Goal: Use online tool/utility: Use online tool/utility

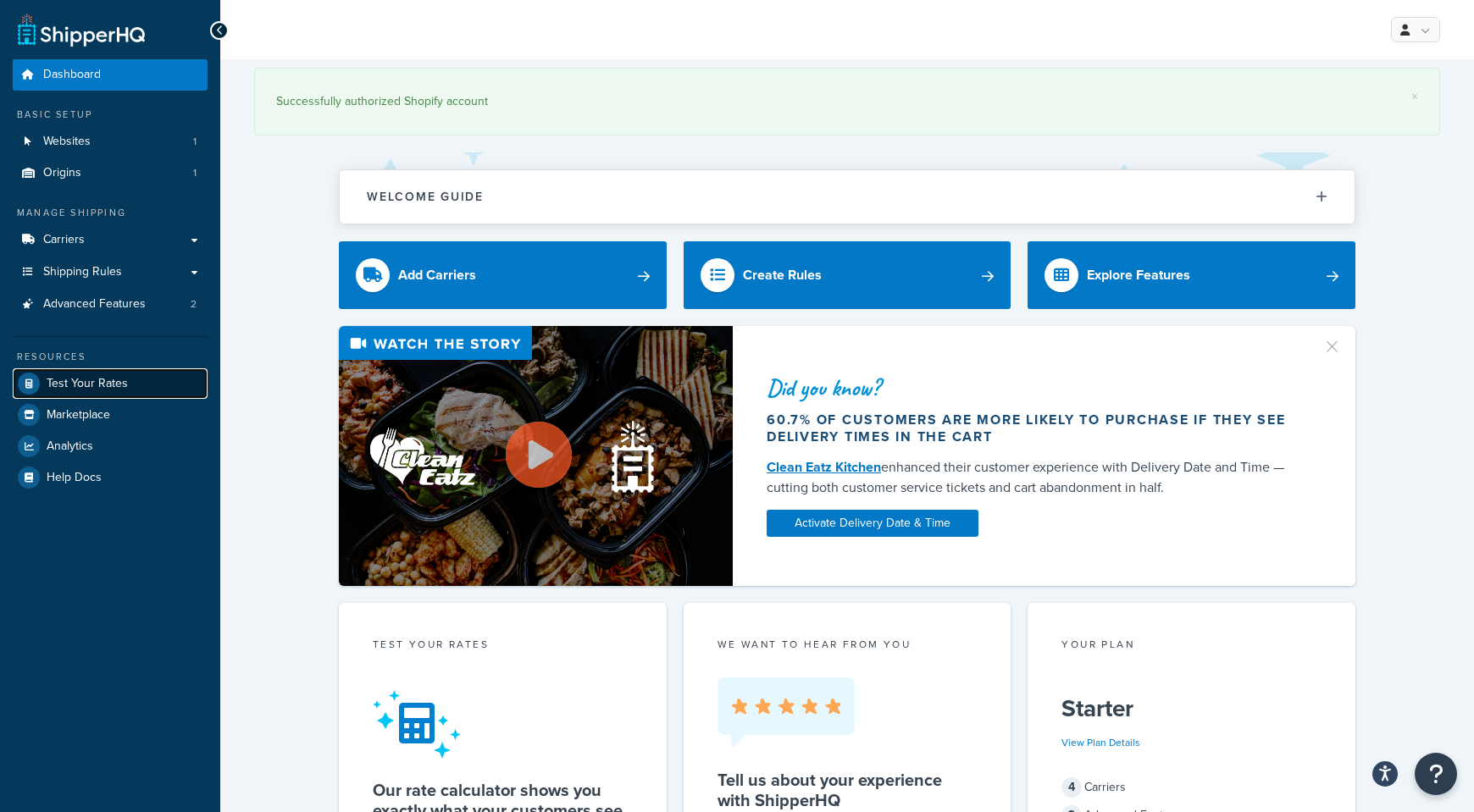
click at [67, 381] on span "Test Your Rates" at bounding box center [87, 384] width 81 height 15
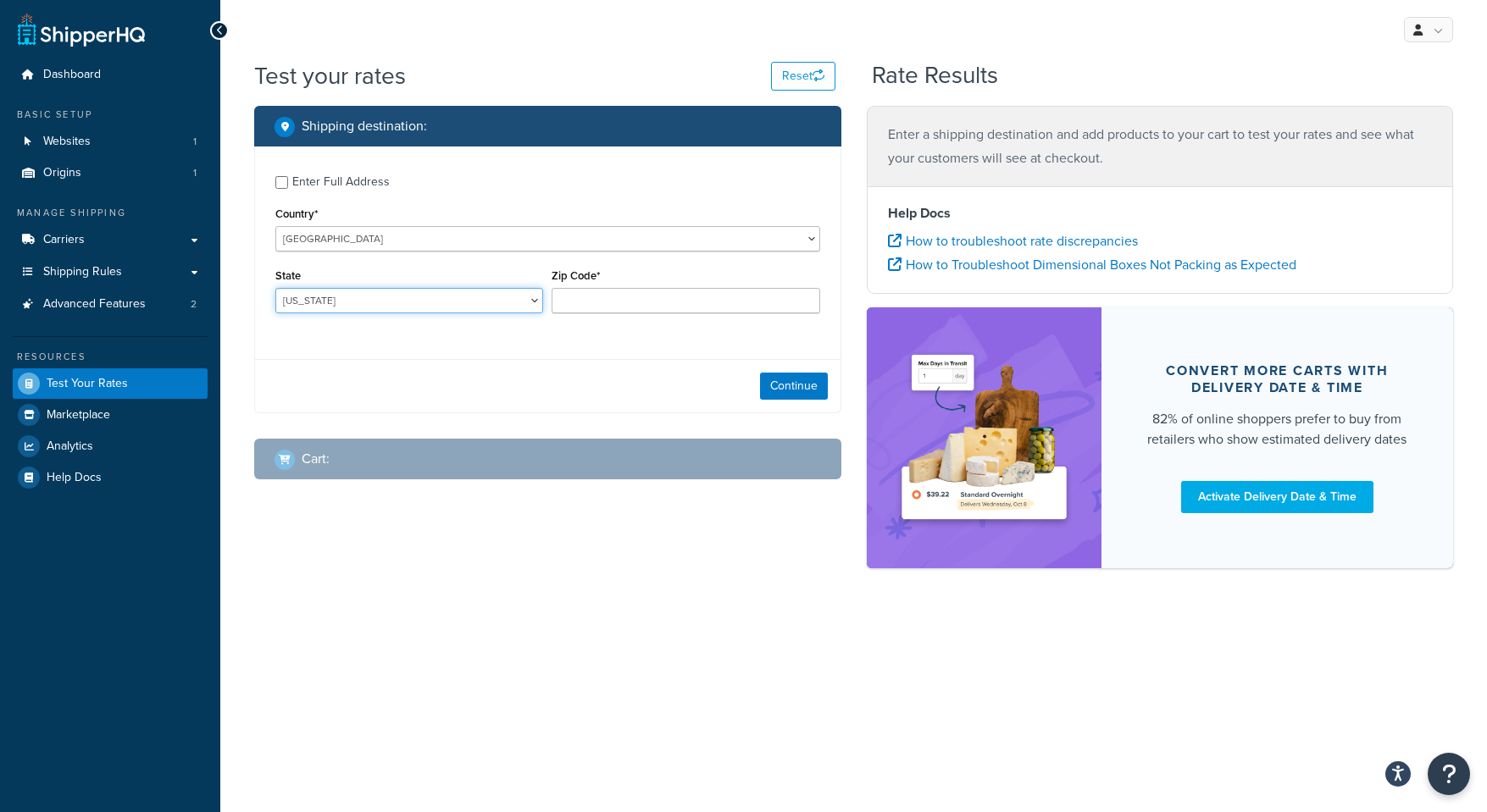
click at [529, 300] on select "[US_STATE] [US_STATE] [US_STATE] [US_STATE] [US_STATE] Armed Forces Americas Ar…" at bounding box center [409, 301] width 267 height 26
select select "TN"
click at [651, 288] on input "Zip Code*" at bounding box center [685, 301] width 267 height 26
type input "37813"
click at [787, 389] on button "Continue" at bounding box center [794, 386] width 68 height 27
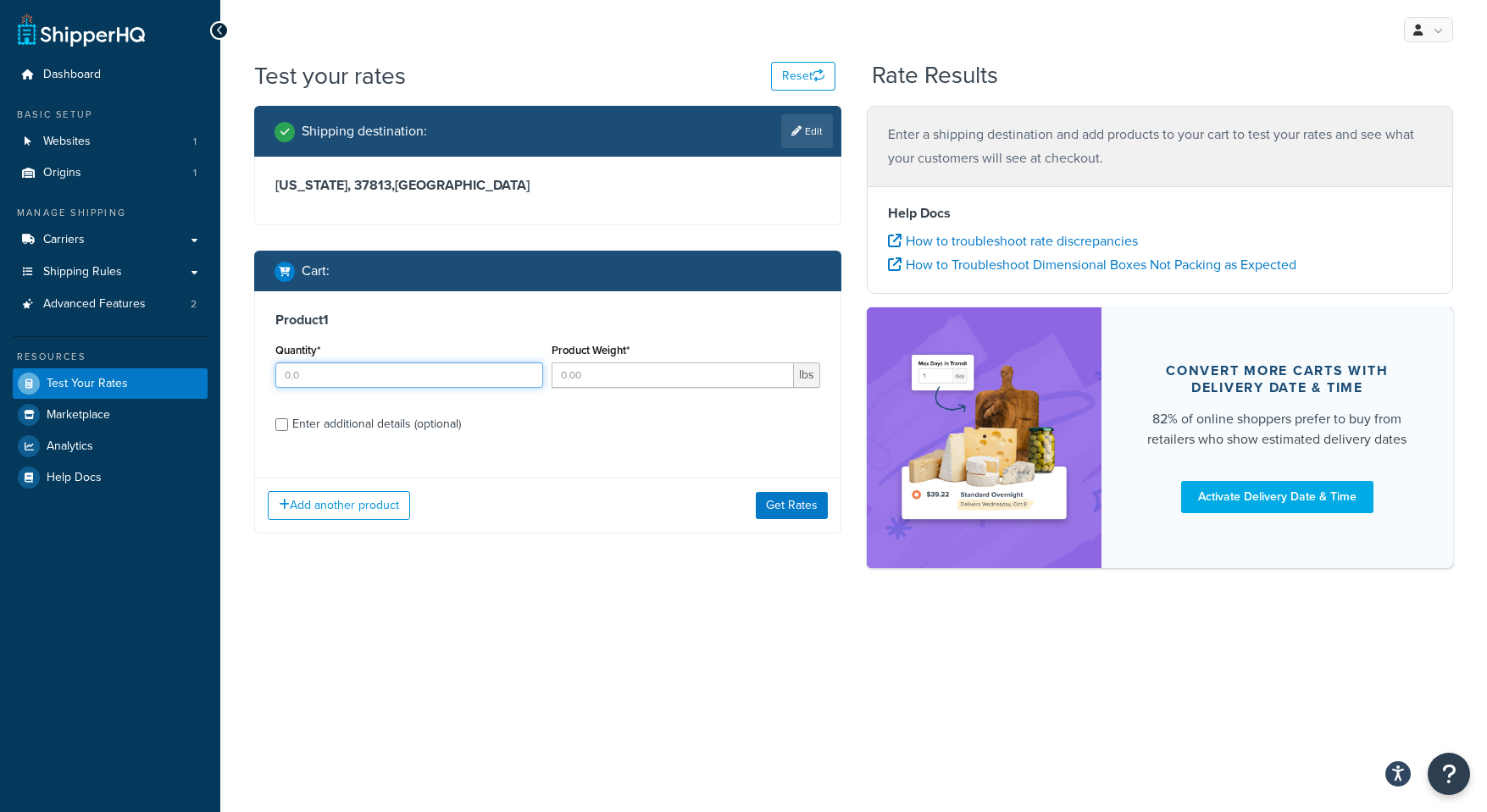
click at [339, 383] on input "Quantity*" at bounding box center [409, 375] width 267 height 26
type input "4"
type input "10"
click at [770, 507] on button "Get Rates" at bounding box center [791, 505] width 72 height 27
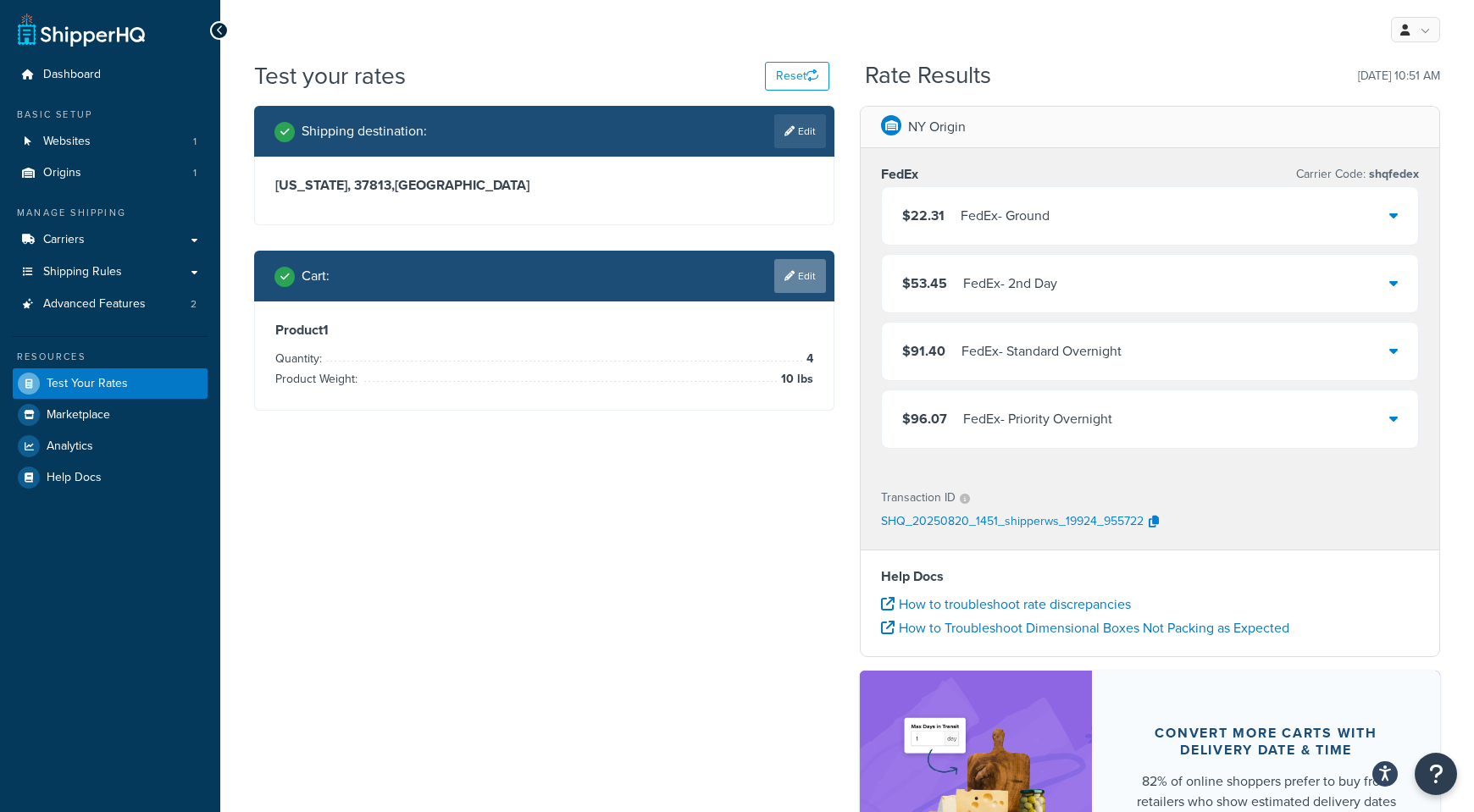
click at [805, 274] on link "Edit" at bounding box center [800, 276] width 52 height 34
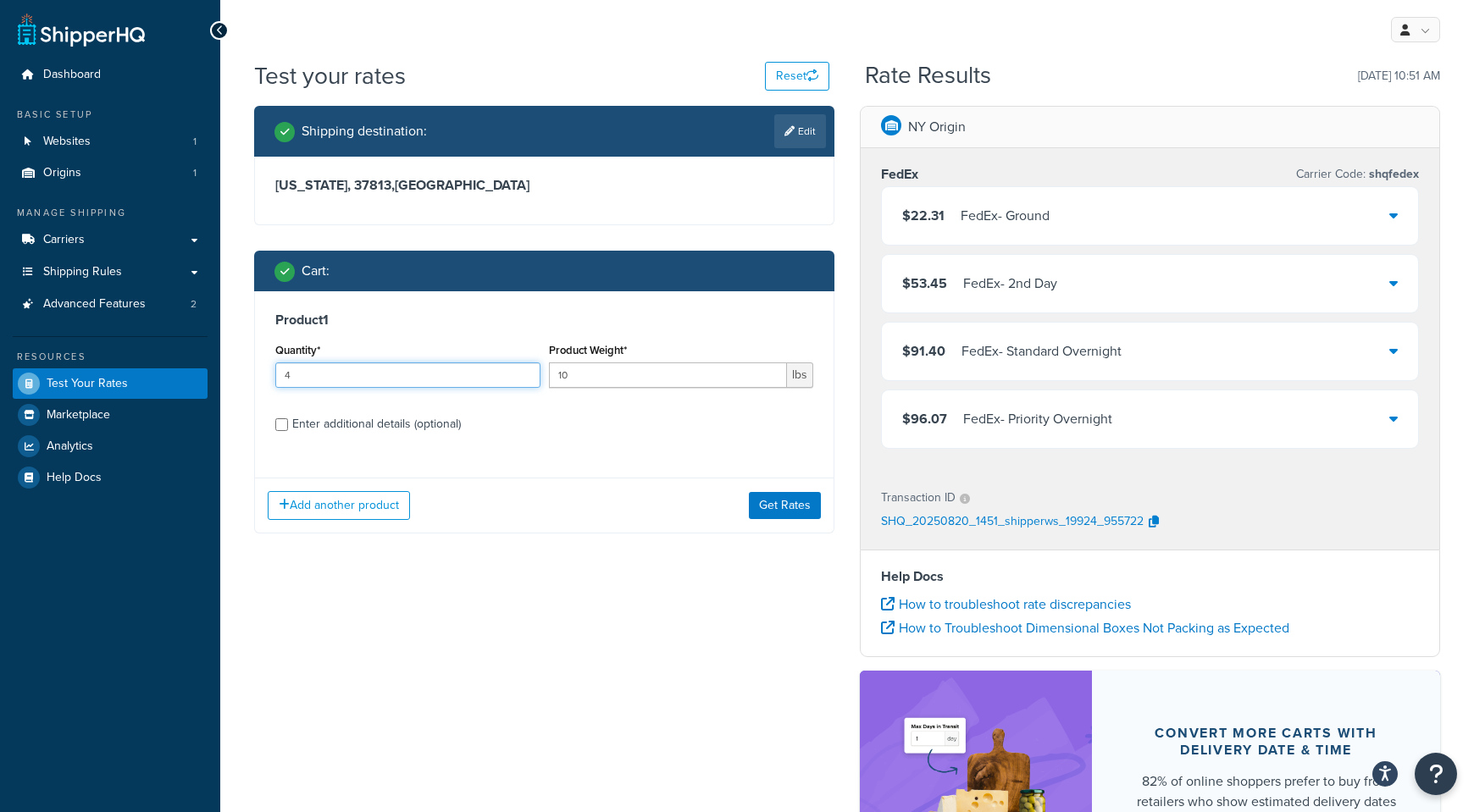
drag, startPoint x: 344, startPoint y: 379, endPoint x: 261, endPoint y: 375, distance: 83.1
click at [261, 375] on div "Product 1 Quantity* 4 Product Weight* 10 lbs Enter additional details (optional)" at bounding box center [544, 378] width 579 height 173
type input "1"
type input "40"
click at [768, 513] on button "Get Rates" at bounding box center [784, 505] width 72 height 27
